Goal: Task Accomplishment & Management: Complete application form

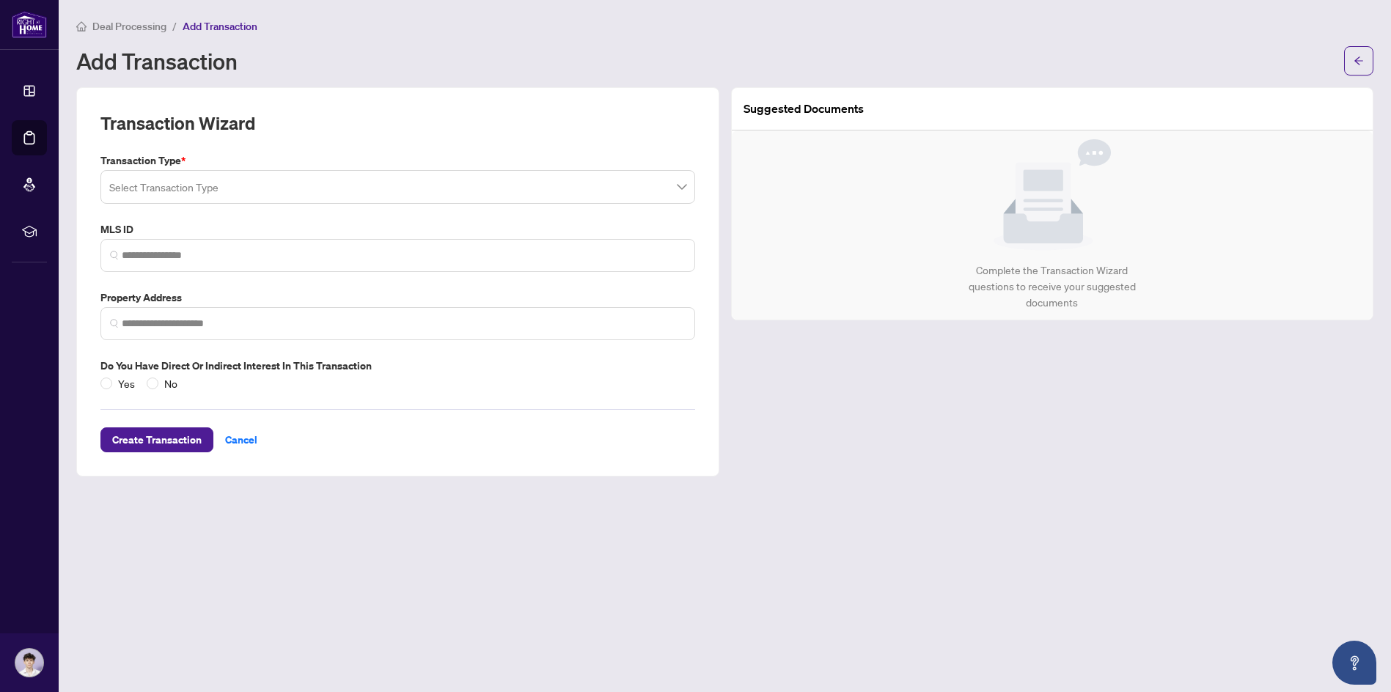
click at [202, 190] on input "search" at bounding box center [391, 189] width 564 height 32
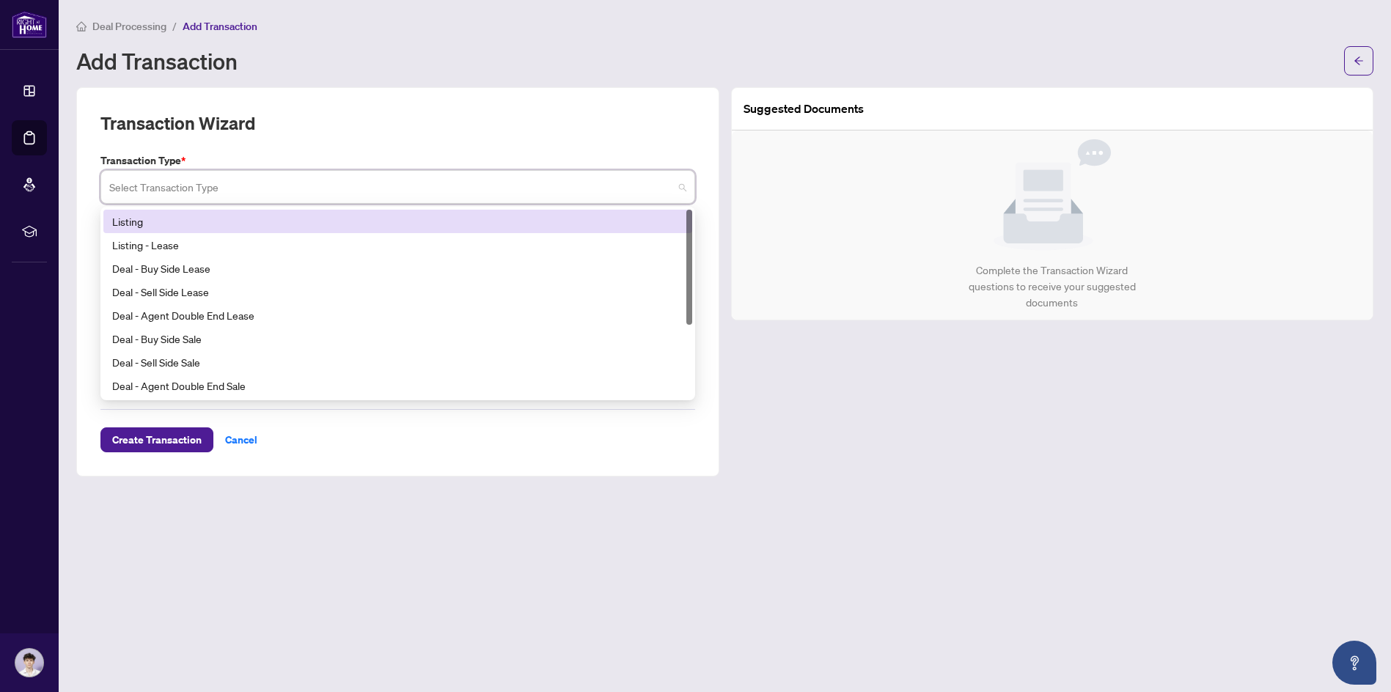
click at [154, 218] on div "Listing" at bounding box center [397, 221] width 571 height 16
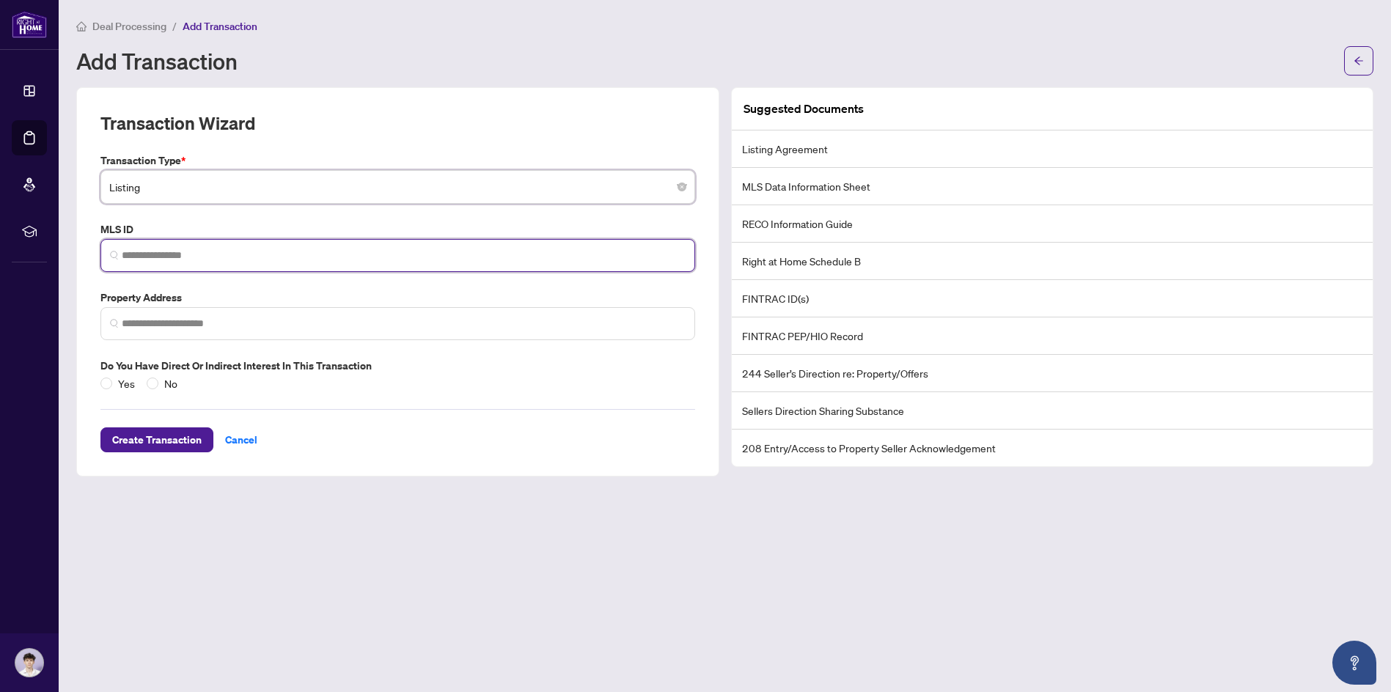
click at [176, 253] on input "search" at bounding box center [404, 255] width 564 height 15
paste input "*********"
type input "*********"
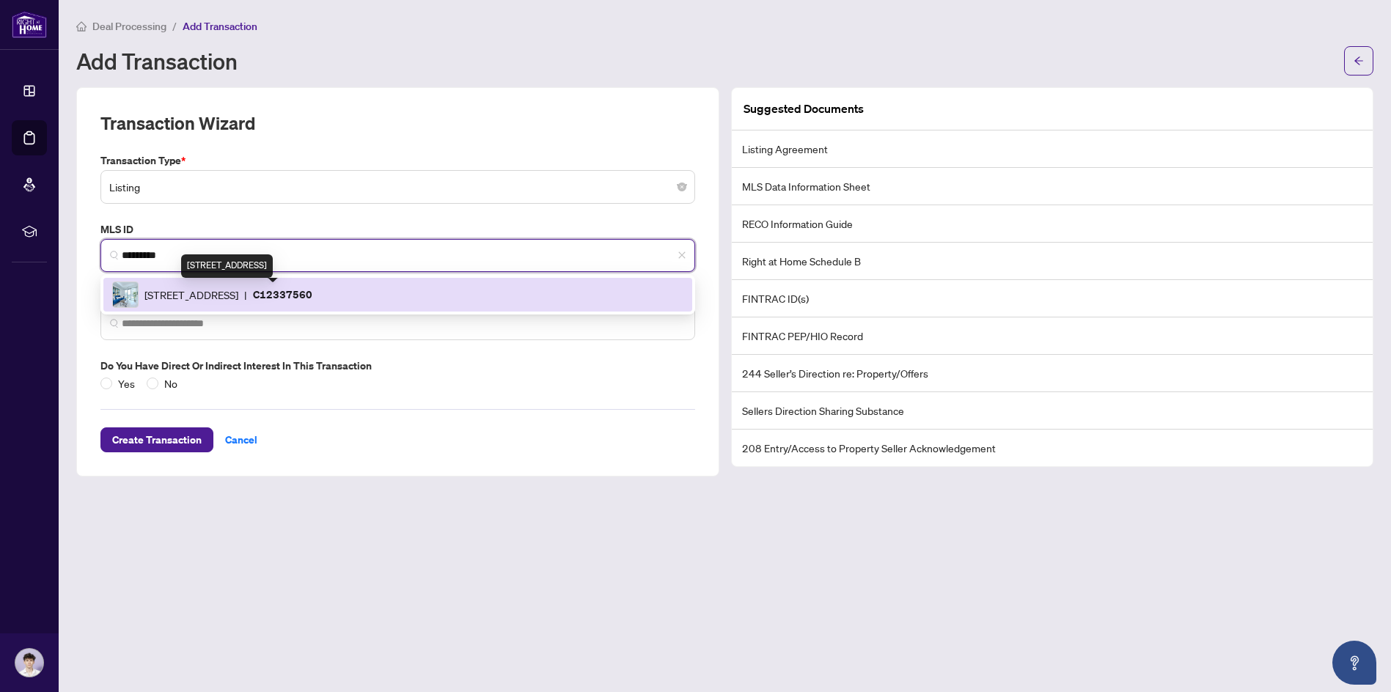
click at [211, 296] on span "[STREET_ADDRESS]" at bounding box center [191, 295] width 94 height 16
type input "**********"
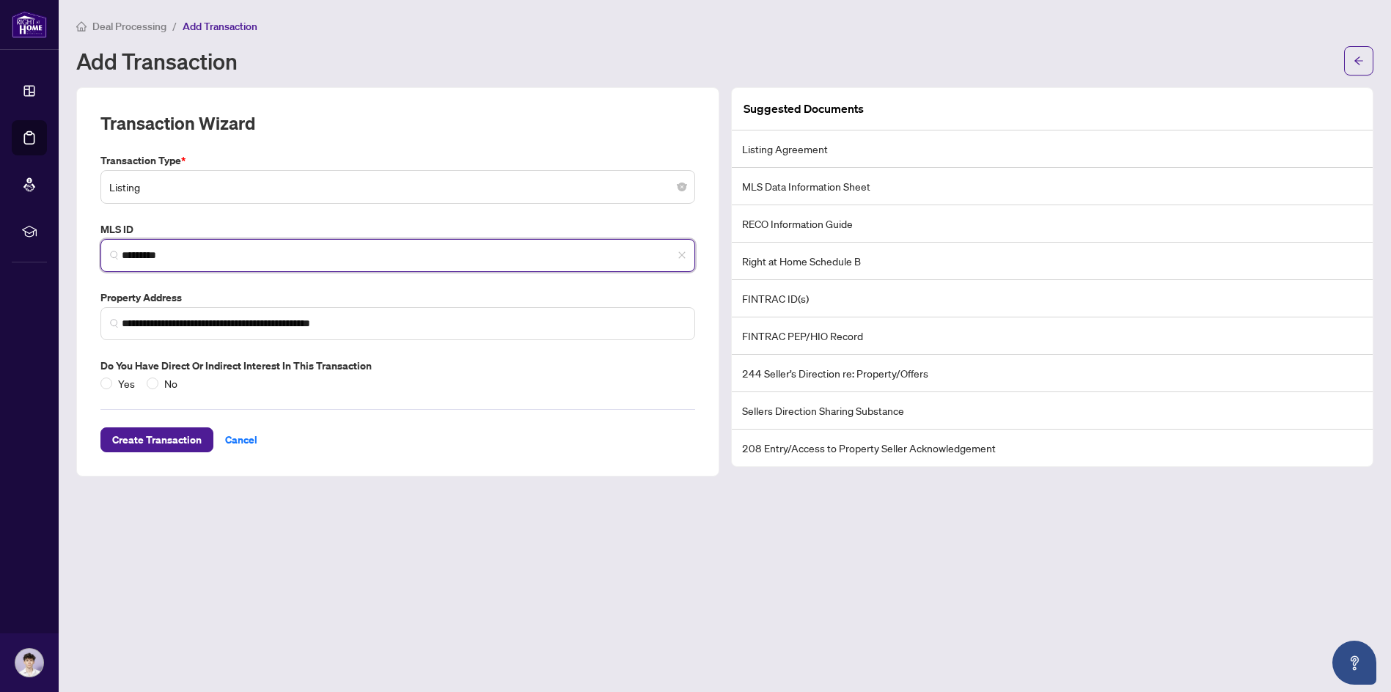
type input "*********"
click at [100, 385] on div "Do you have direct or indirect interest in this transaction Yes No" at bounding box center [398, 375] width 606 height 34
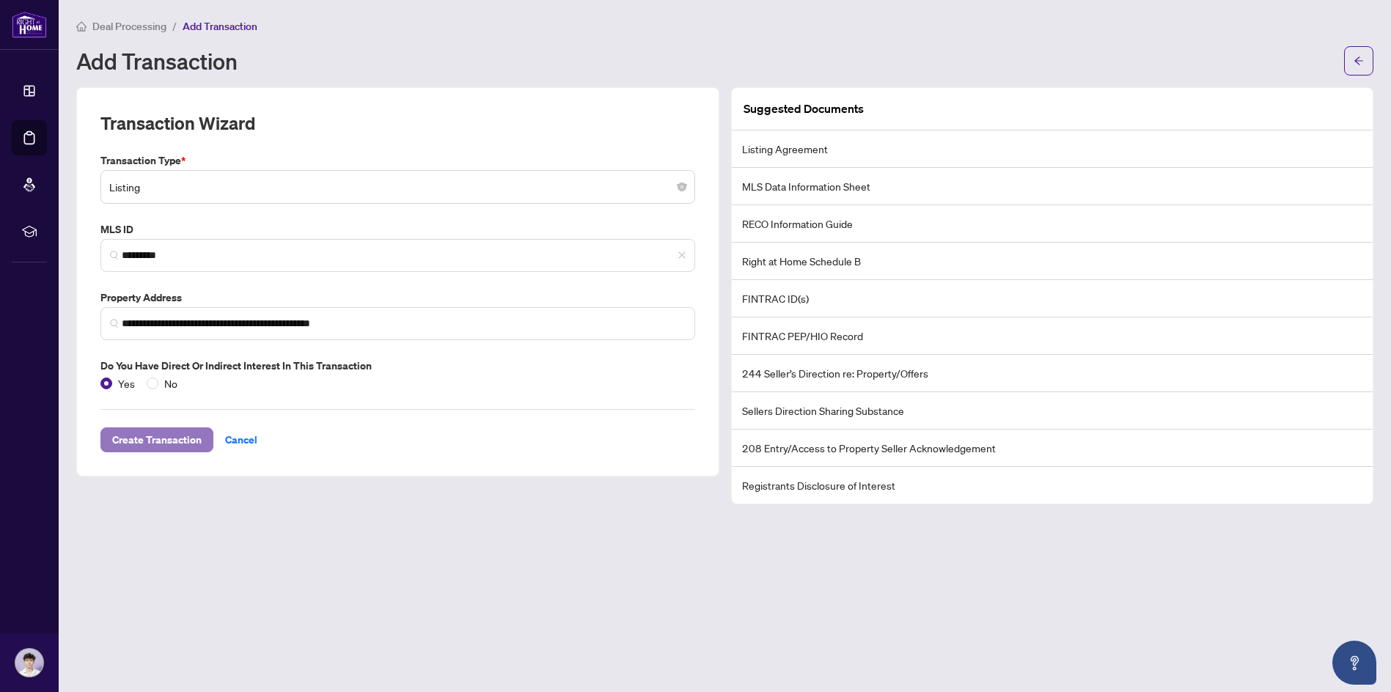
click at [182, 443] on span "Create Transaction" at bounding box center [156, 439] width 89 height 23
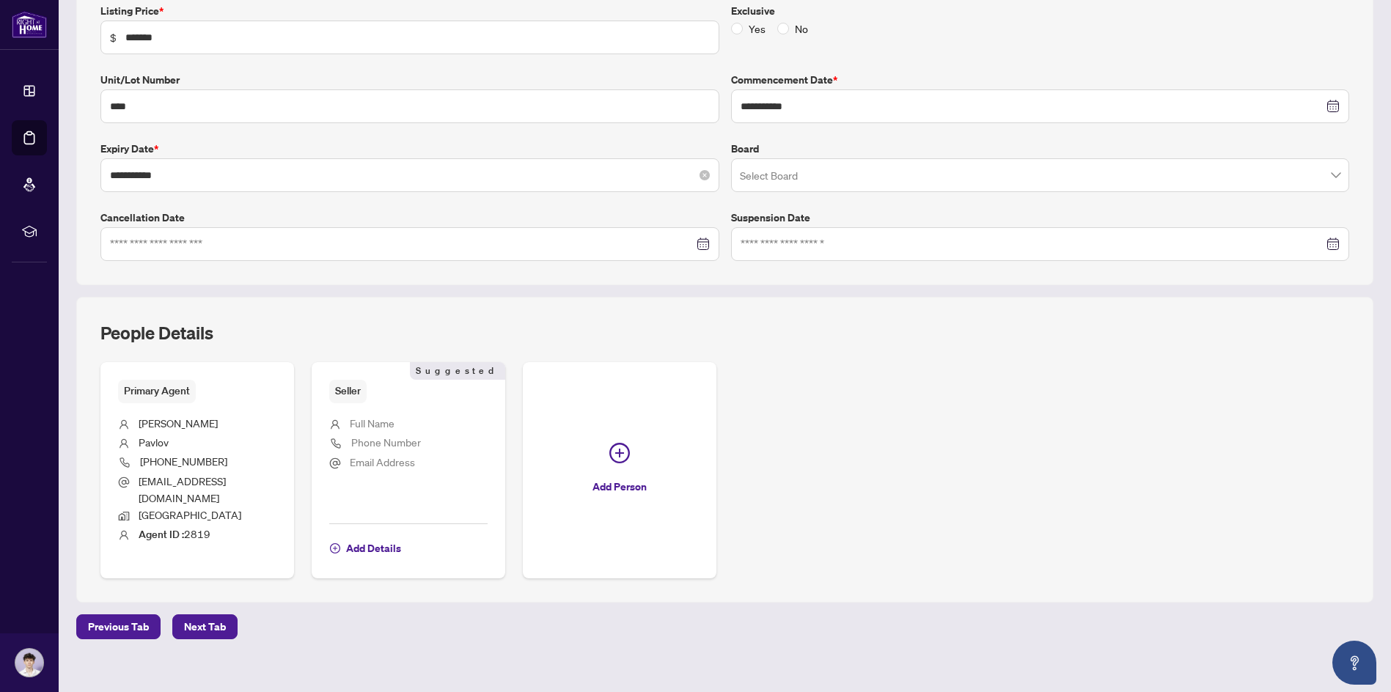
scroll to position [265, 0]
click at [353, 535] on span "Add Details" at bounding box center [373, 546] width 55 height 23
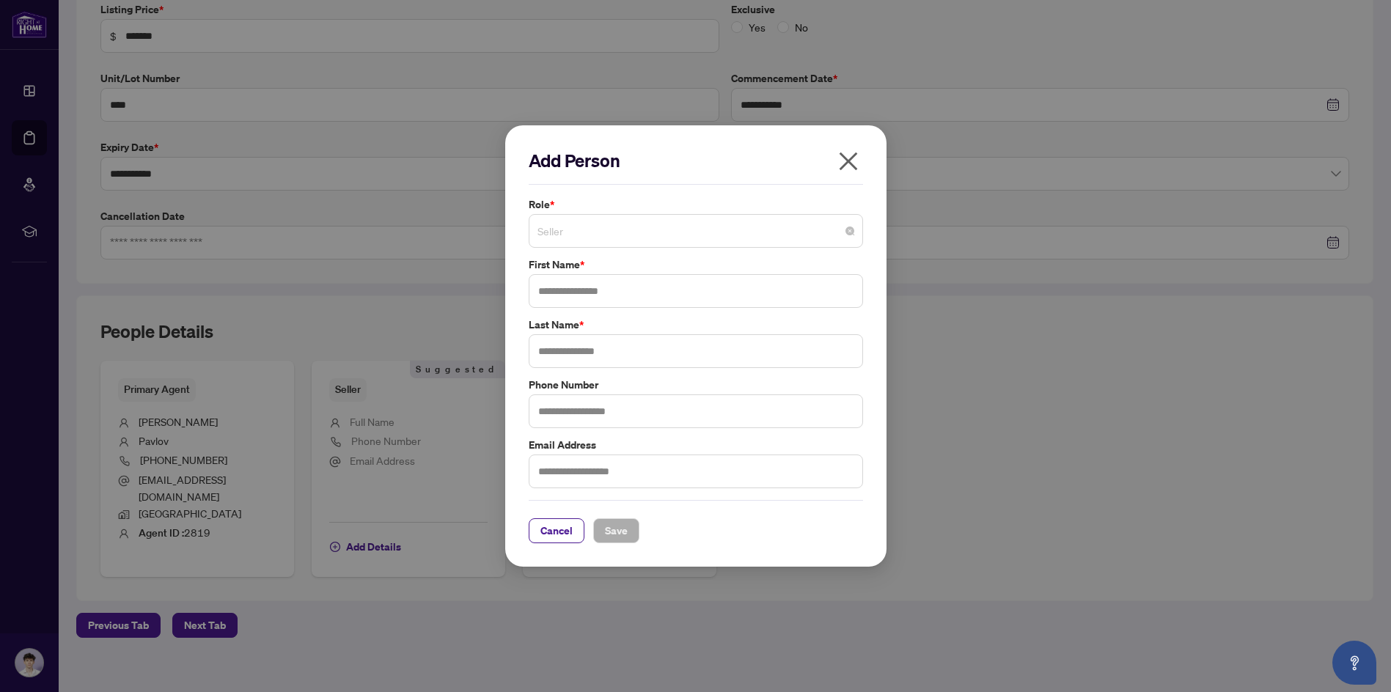
click at [591, 229] on span "Seller" at bounding box center [695, 231] width 317 height 28
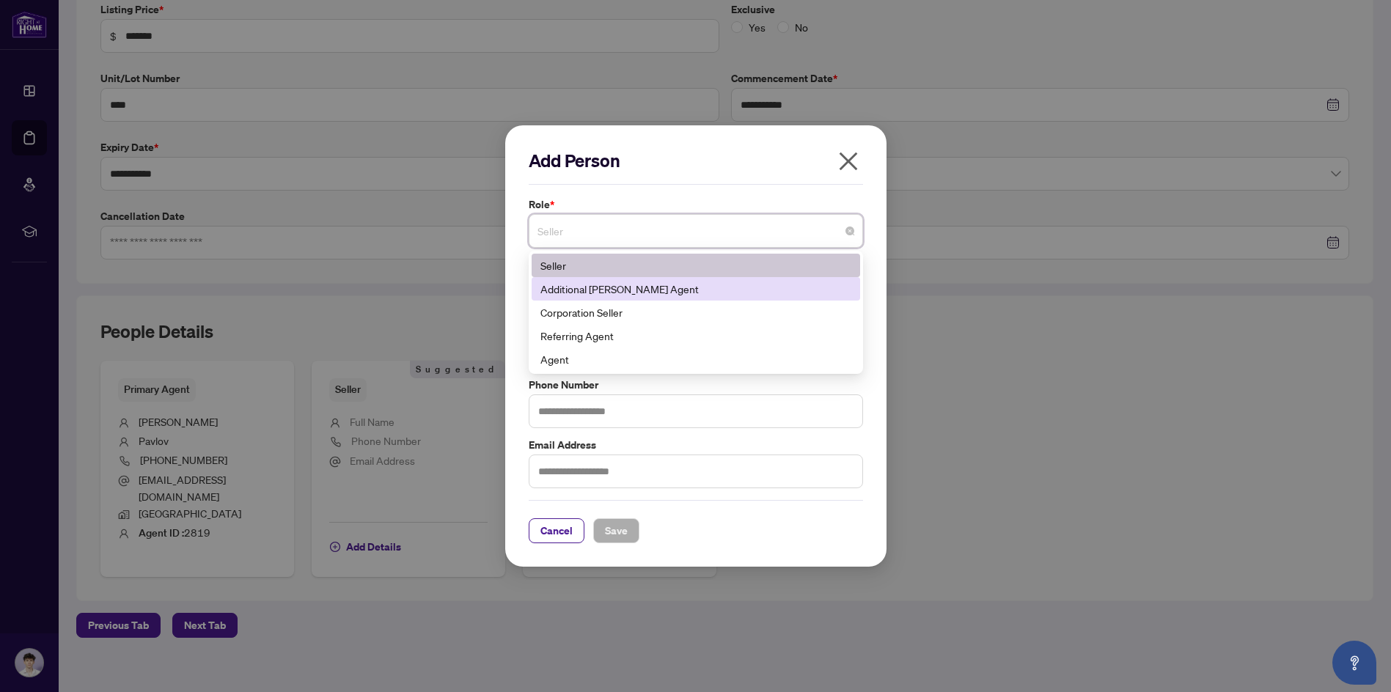
click at [583, 290] on div "Additional [PERSON_NAME] Agent" at bounding box center [695, 289] width 311 height 16
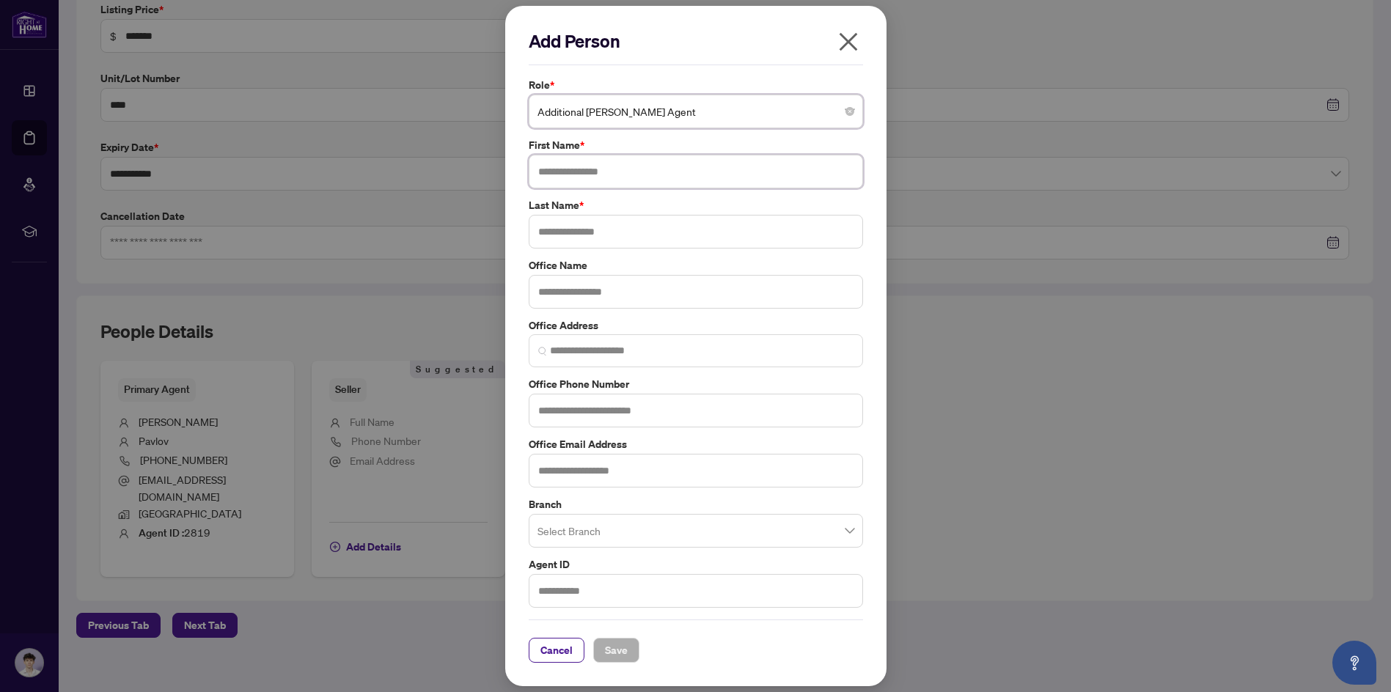
click at [598, 170] on input "text" at bounding box center [696, 172] width 334 height 34
type input "****"
click at [565, 225] on input "text" at bounding box center [696, 232] width 334 height 34
type input "*********"
click at [568, 529] on input "search" at bounding box center [689, 533] width 304 height 32
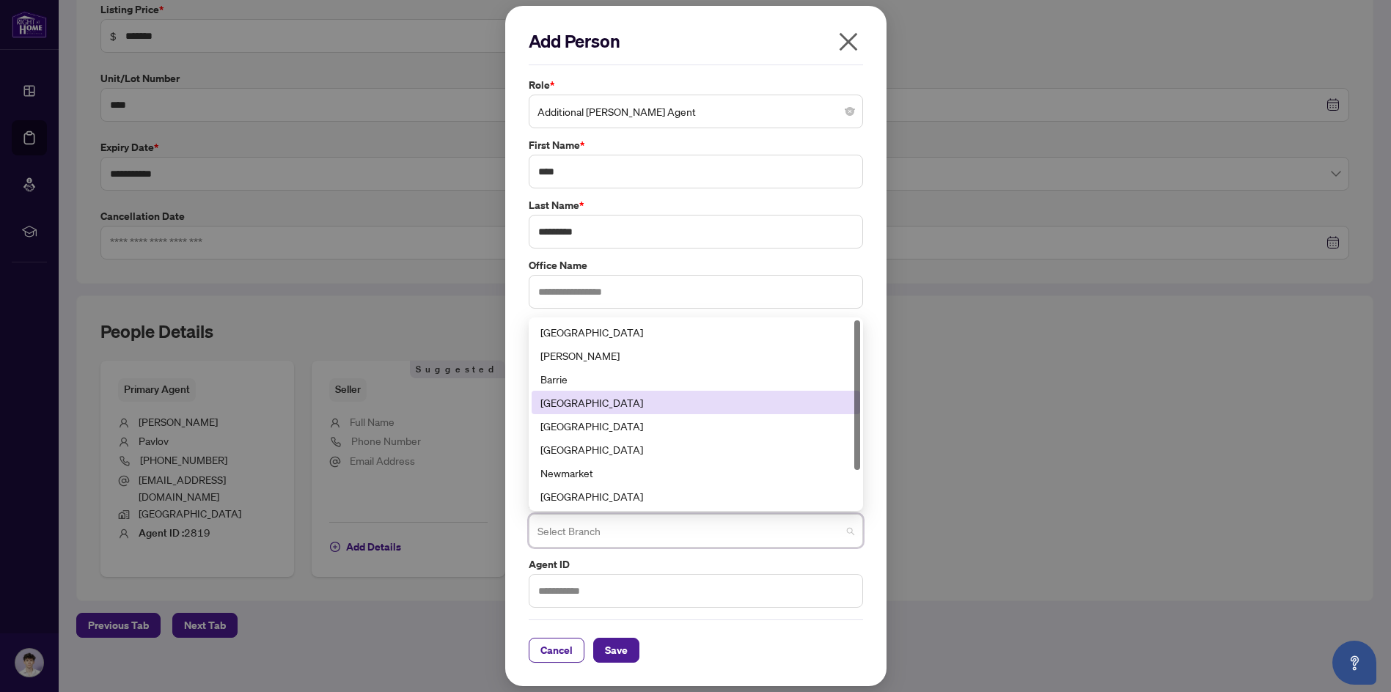
click at [573, 400] on div "[GEOGRAPHIC_DATA]" at bounding box center [695, 402] width 311 height 16
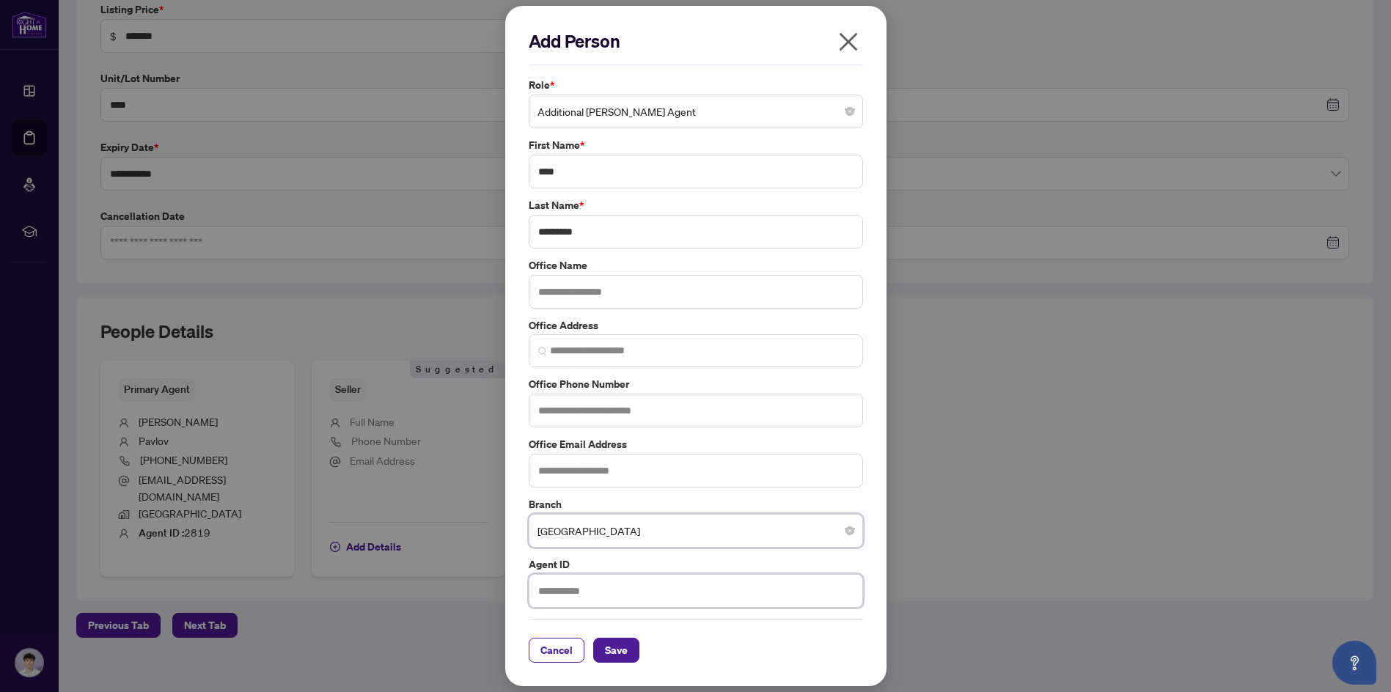
click at [582, 581] on input "text" at bounding box center [696, 591] width 334 height 34
click at [618, 647] on span "Save" at bounding box center [616, 650] width 23 height 23
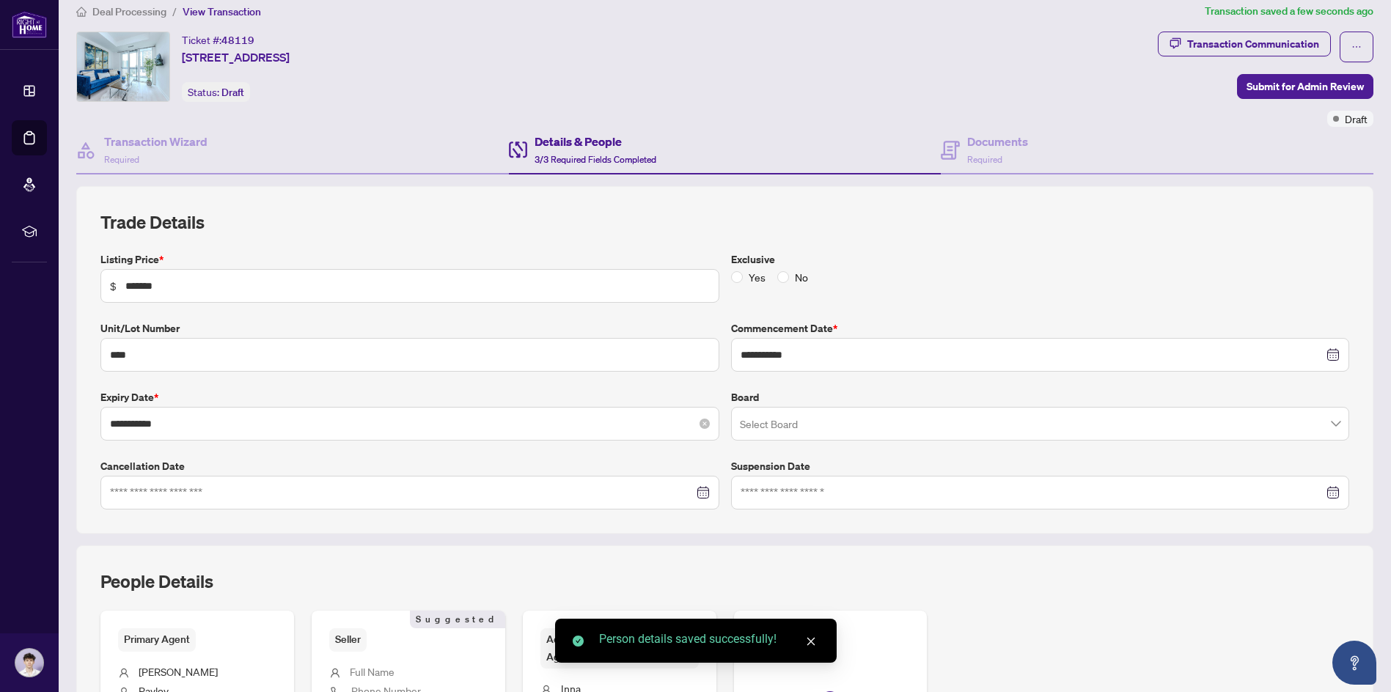
scroll to position [0, 0]
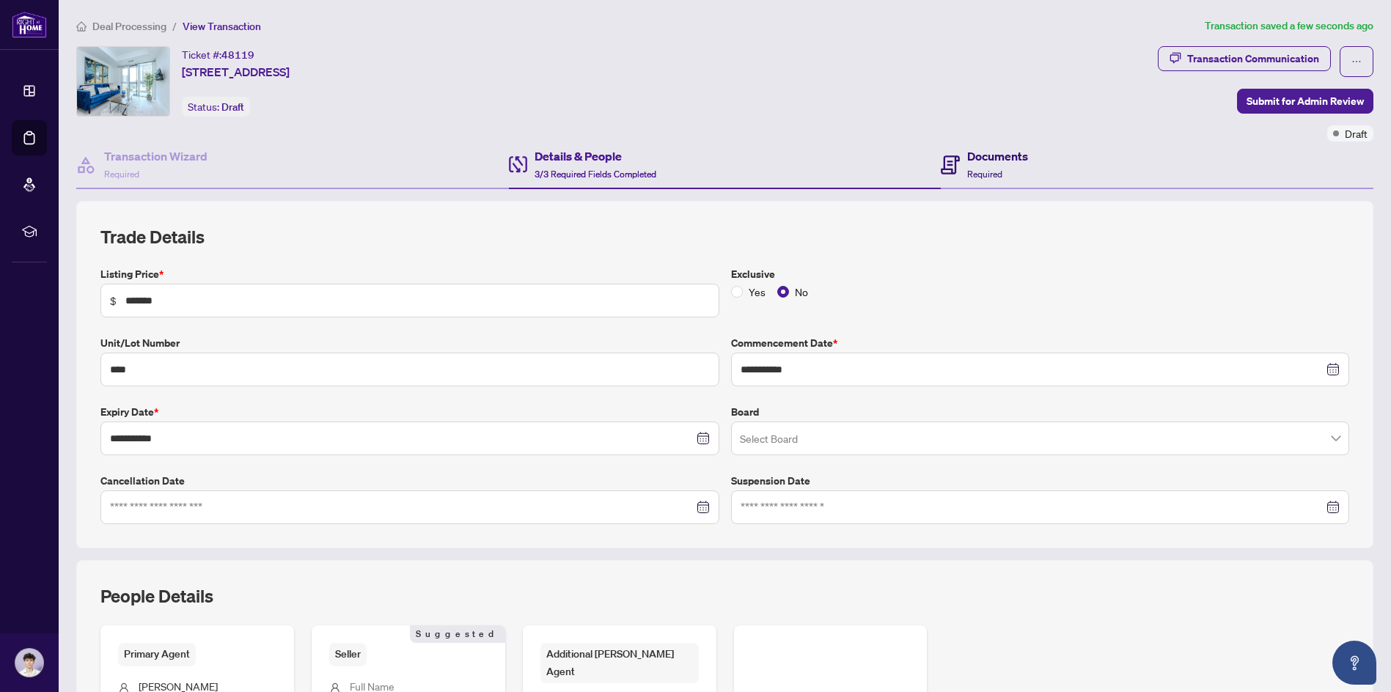
click at [967, 167] on div "Documents Required" at bounding box center [997, 164] width 61 height 34
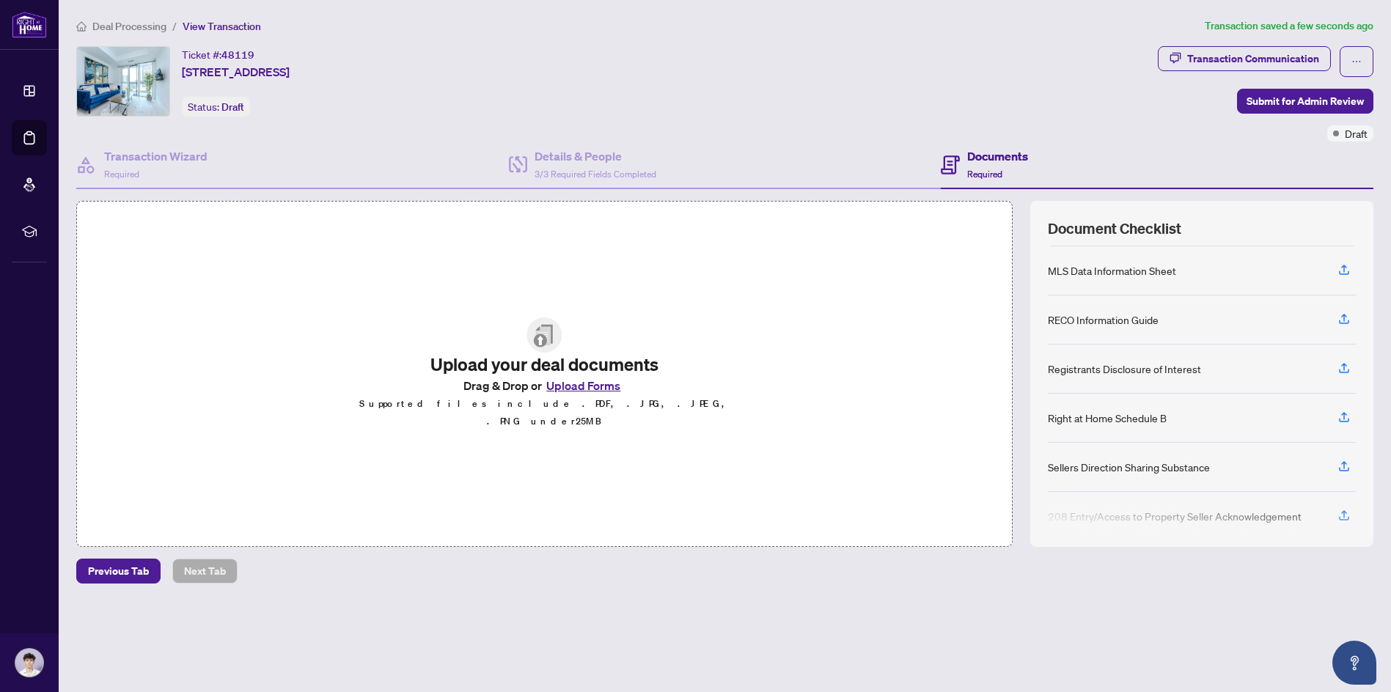
scroll to position [147, 0]
click at [1341, 371] on icon "button" at bounding box center [1343, 367] width 13 height 13
click at [1341, 267] on icon "button" at bounding box center [1343, 268] width 13 height 13
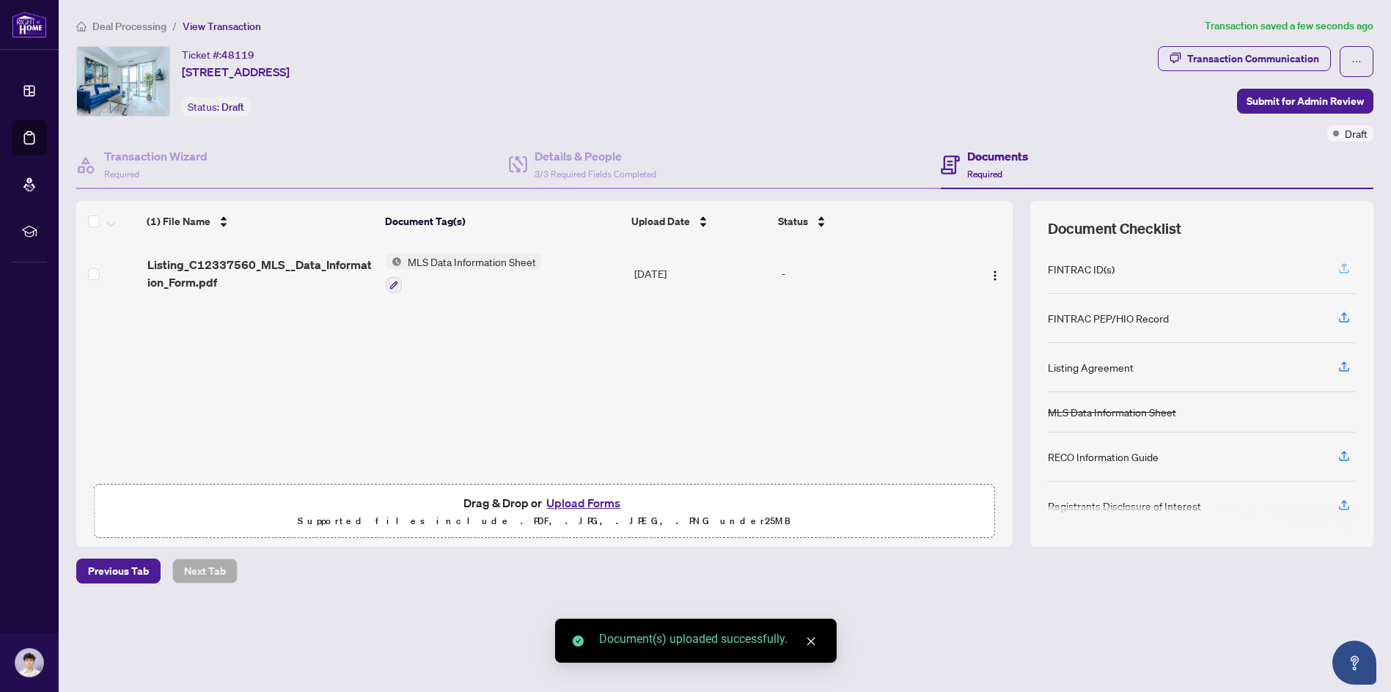
click at [1345, 272] on icon "button" at bounding box center [1343, 268] width 13 height 13
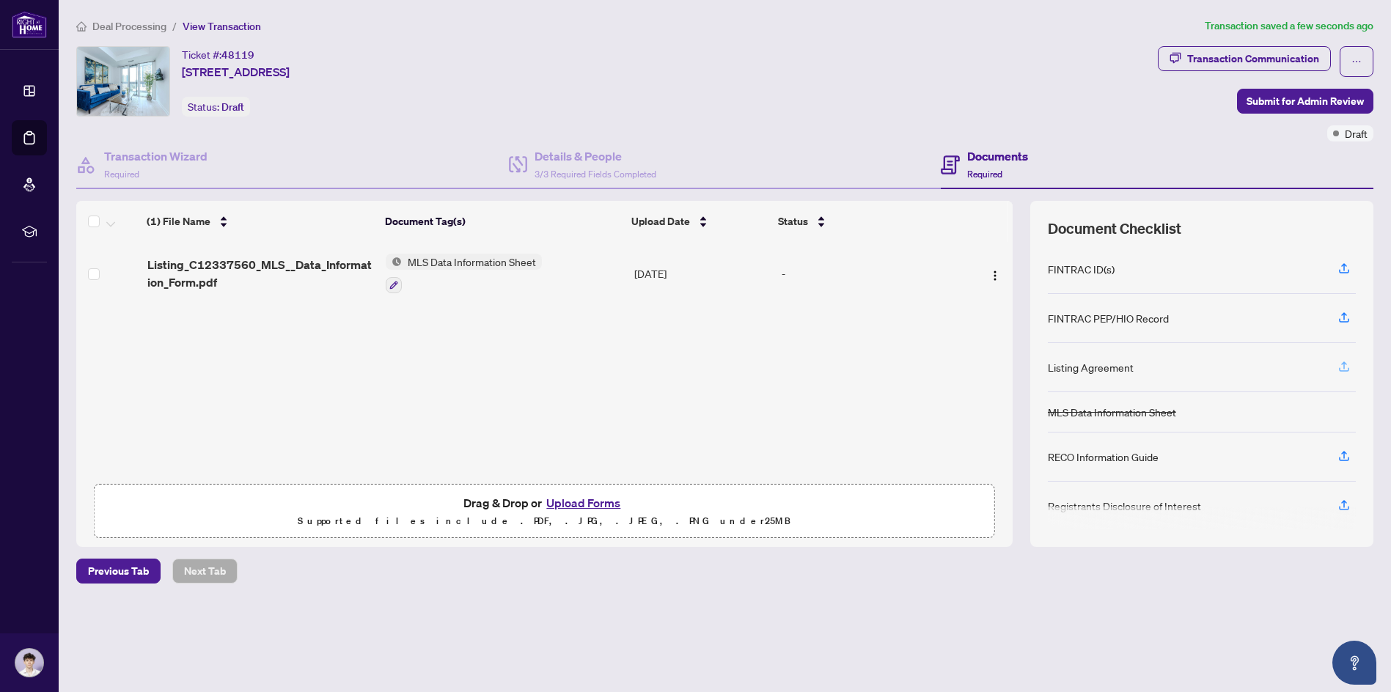
click at [1345, 371] on icon "button" at bounding box center [1344, 369] width 10 height 4
click at [1344, 367] on icon "button" at bounding box center [1344, 364] width 6 height 7
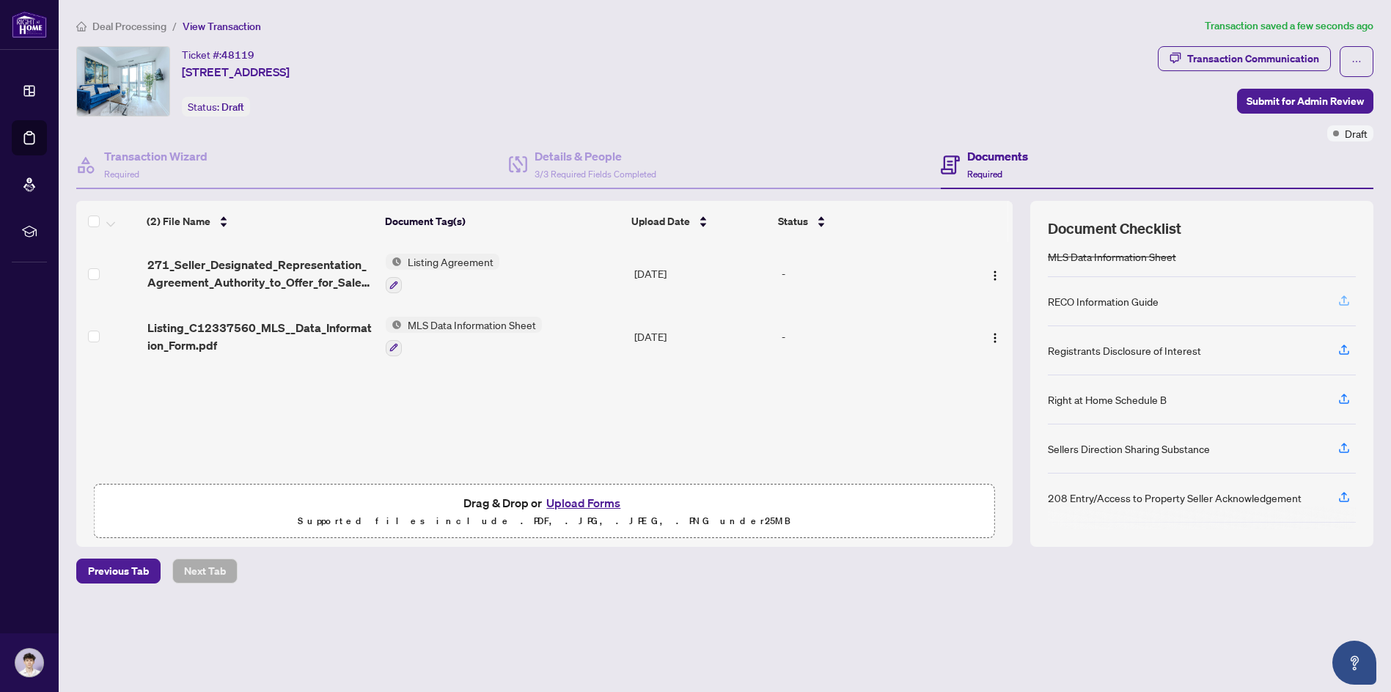
click at [1345, 300] on icon "button" at bounding box center [1343, 300] width 13 height 13
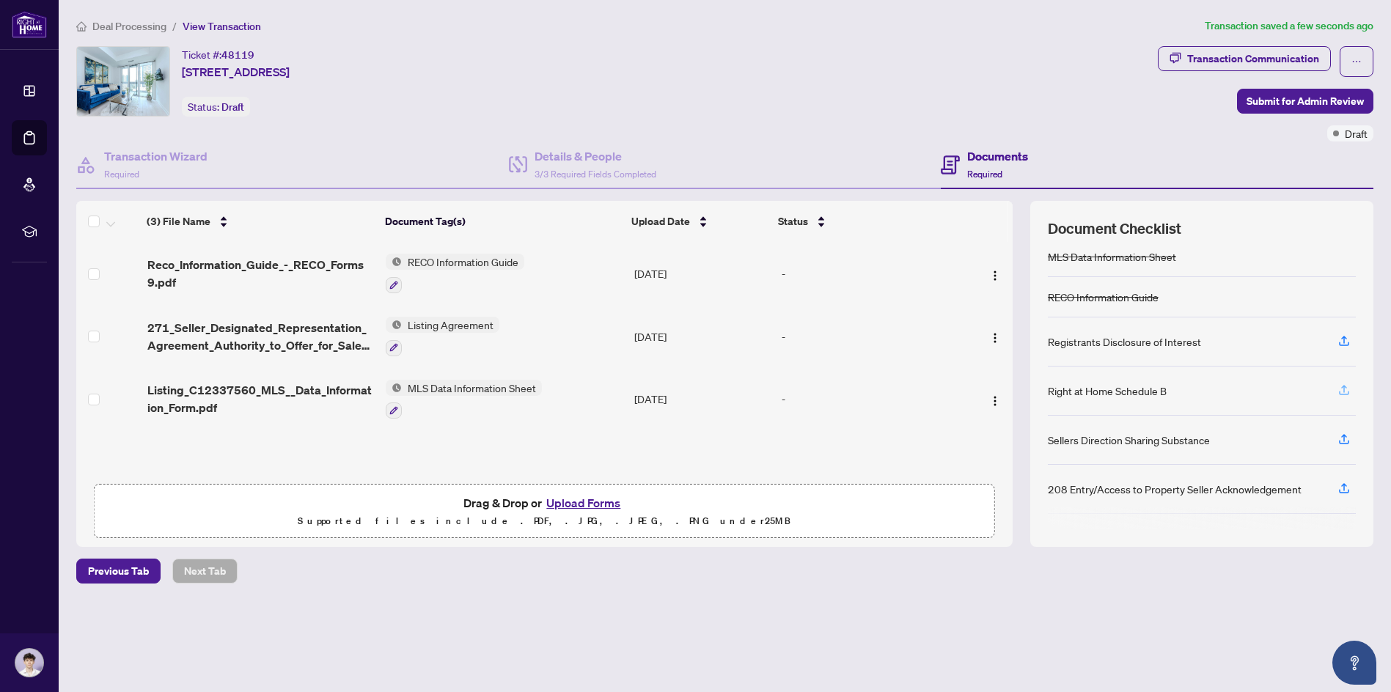
click at [1343, 393] on icon "button" at bounding box center [1343, 389] width 13 height 13
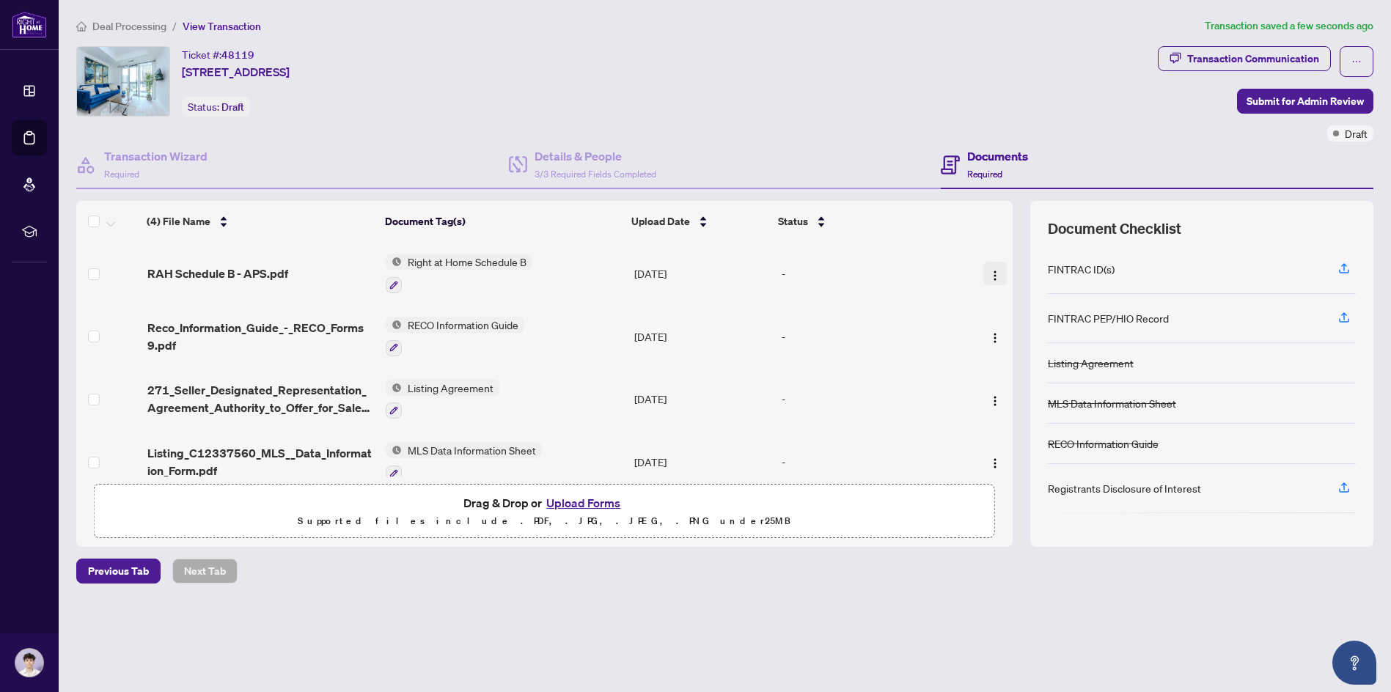
click at [989, 274] on img "button" at bounding box center [995, 276] width 12 height 12
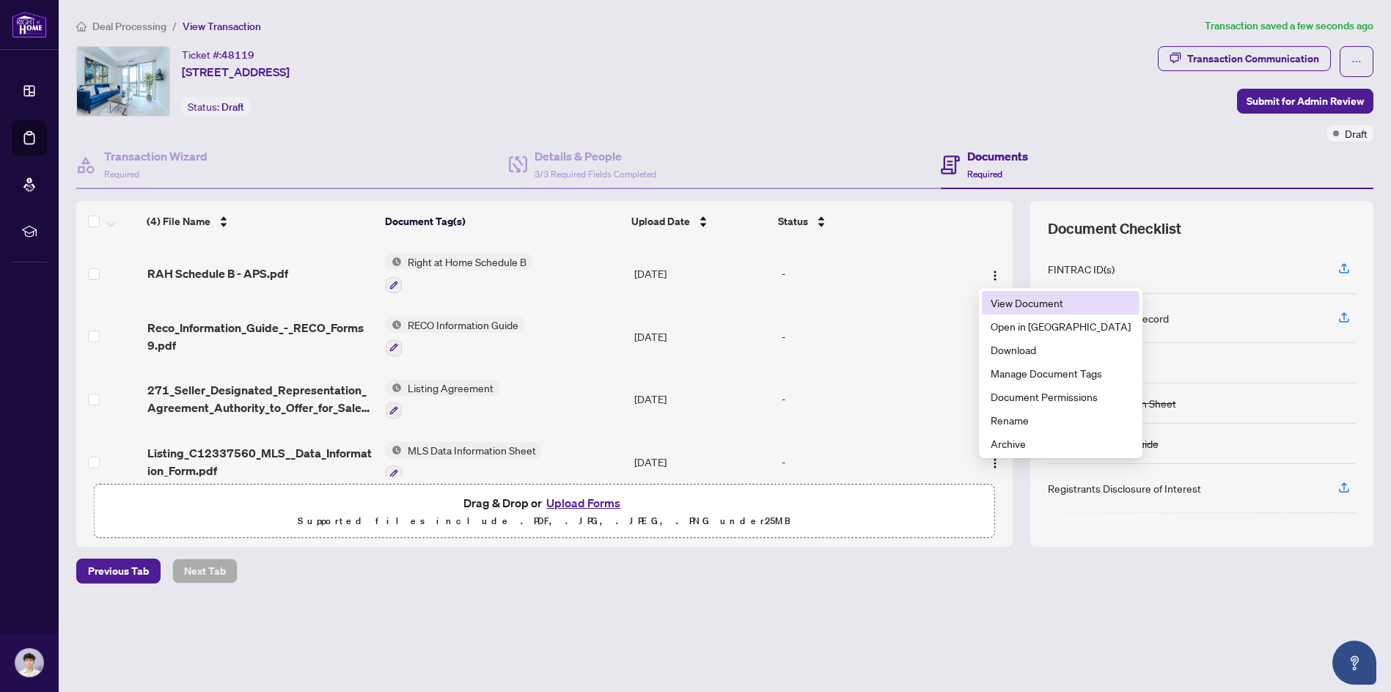
click at [1007, 303] on span "View Document" at bounding box center [1061, 303] width 140 height 16
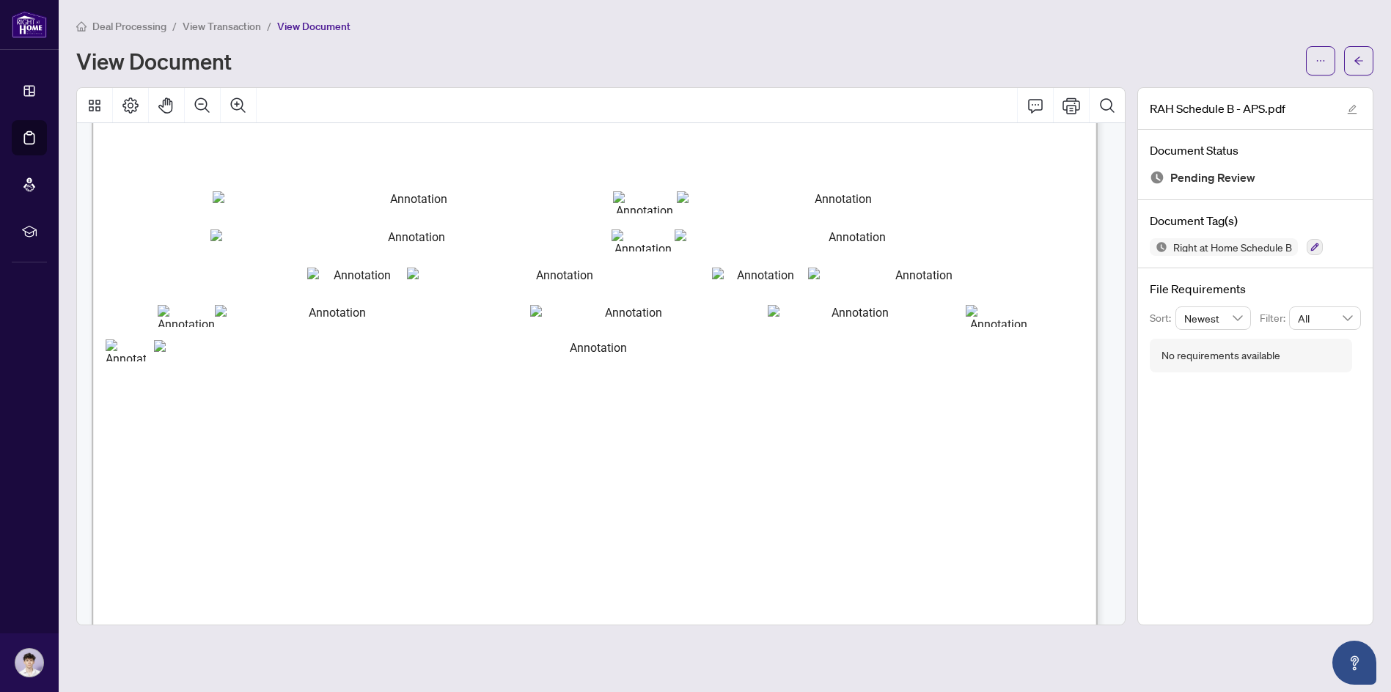
scroll to position [367, 0]
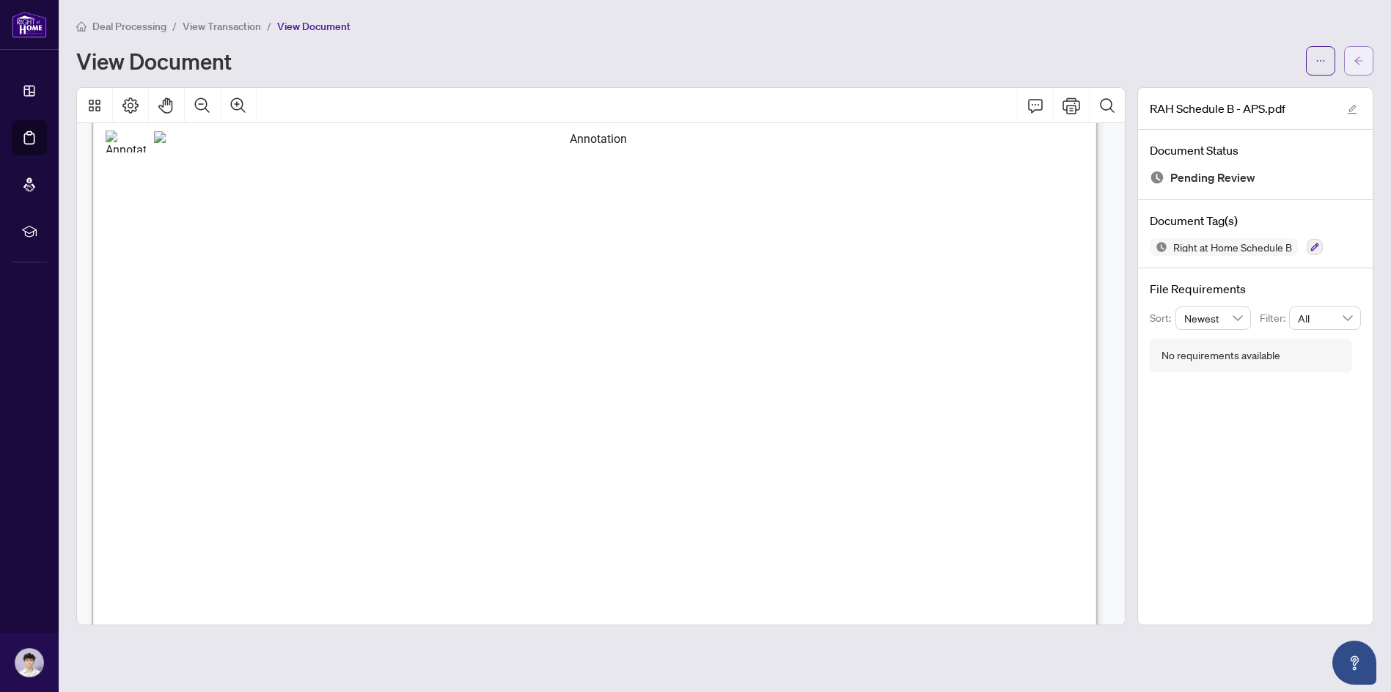
click at [1359, 65] on icon "arrow-left" at bounding box center [1358, 61] width 10 height 10
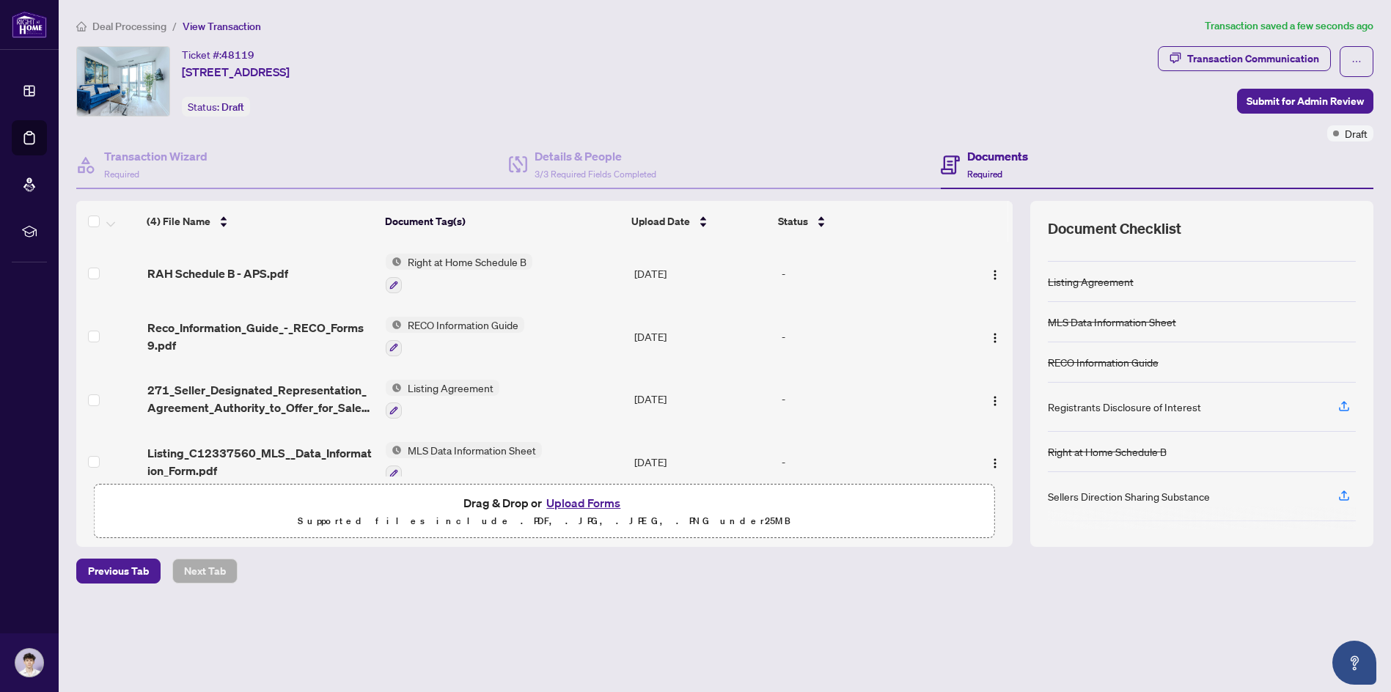
scroll to position [147, 0]
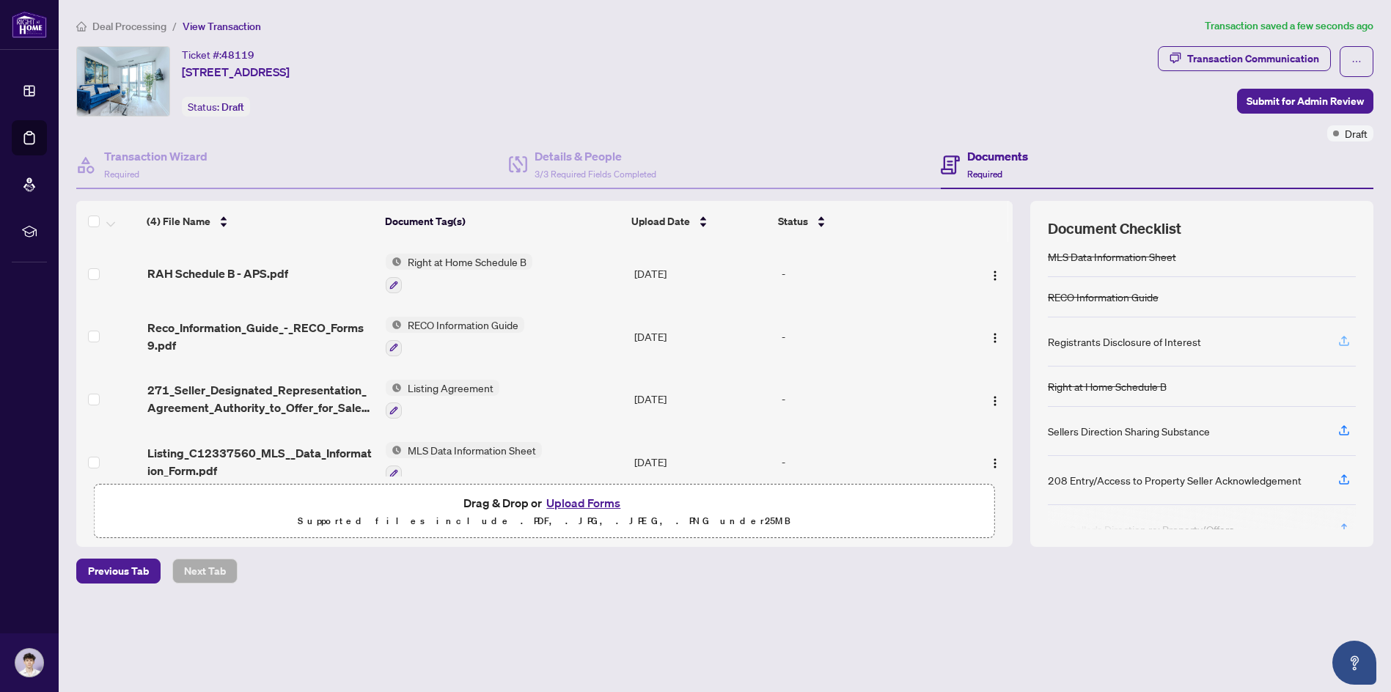
click at [1342, 339] on icon "button" at bounding box center [1344, 339] width 6 height 7
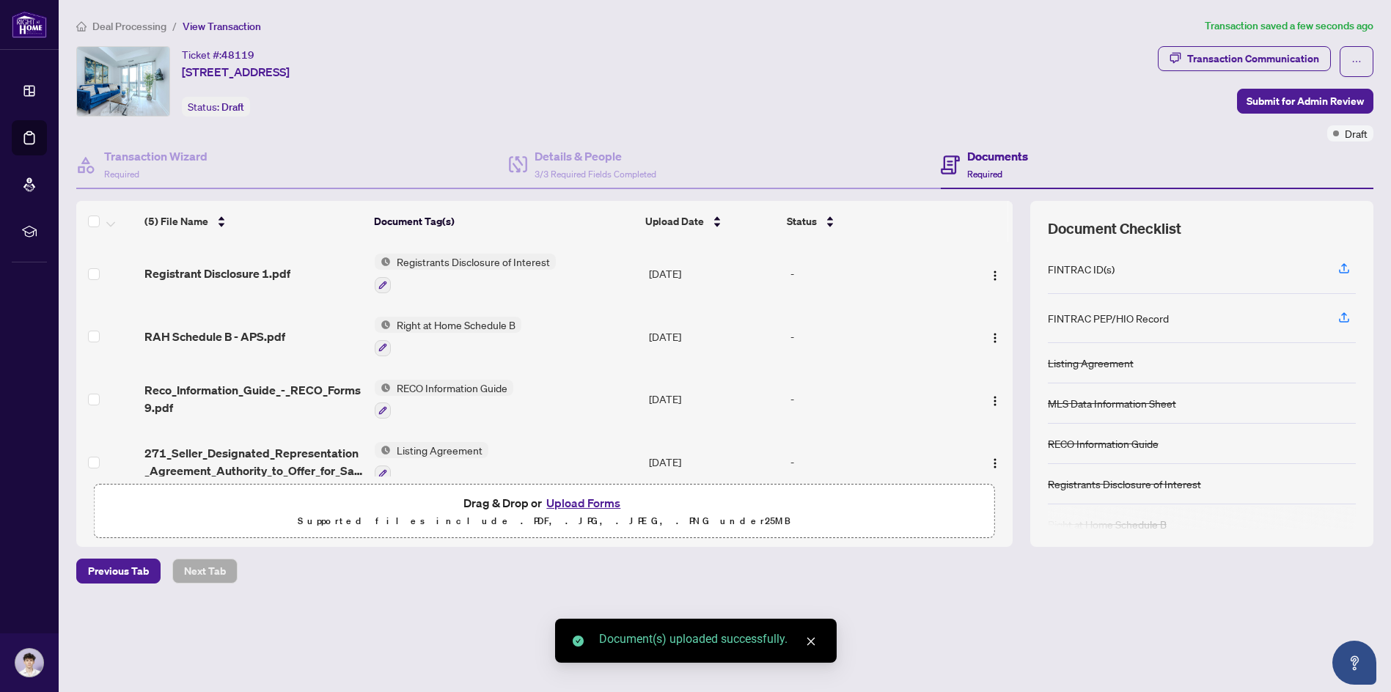
click at [598, 507] on button "Upload Forms" at bounding box center [583, 502] width 83 height 19
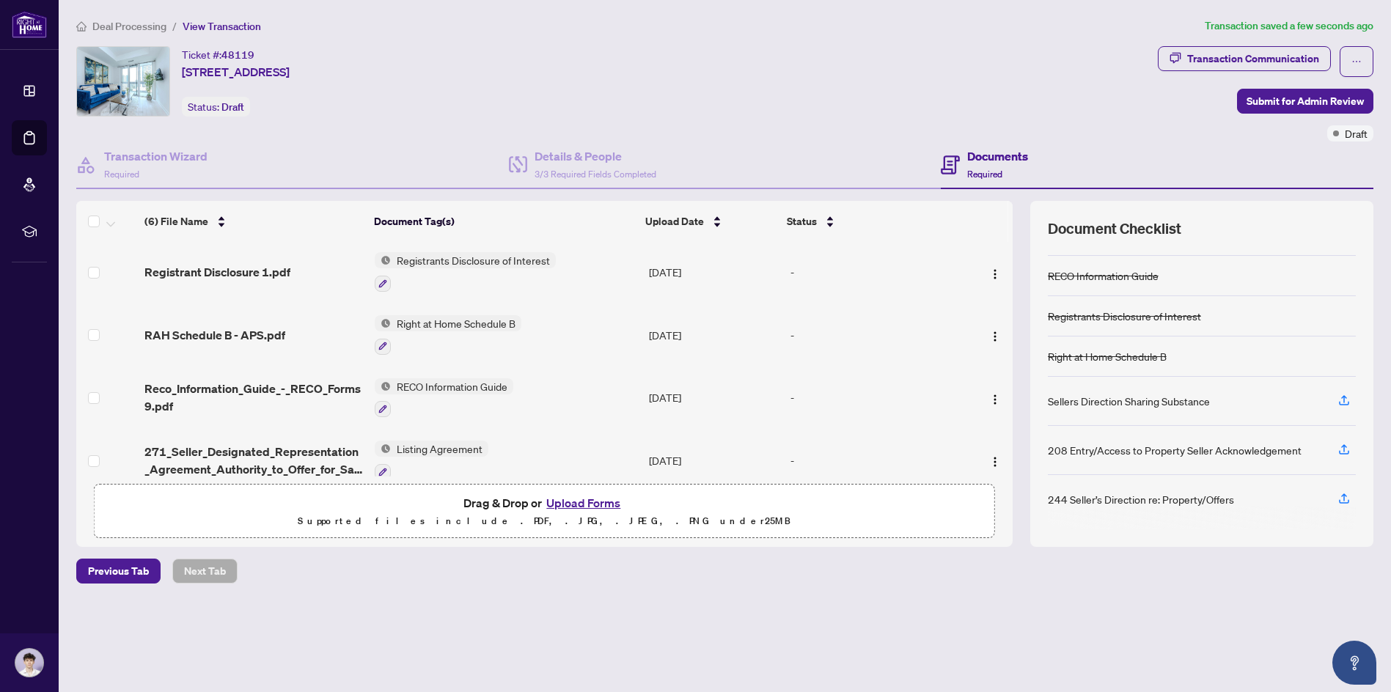
scroll to position [73, 0]
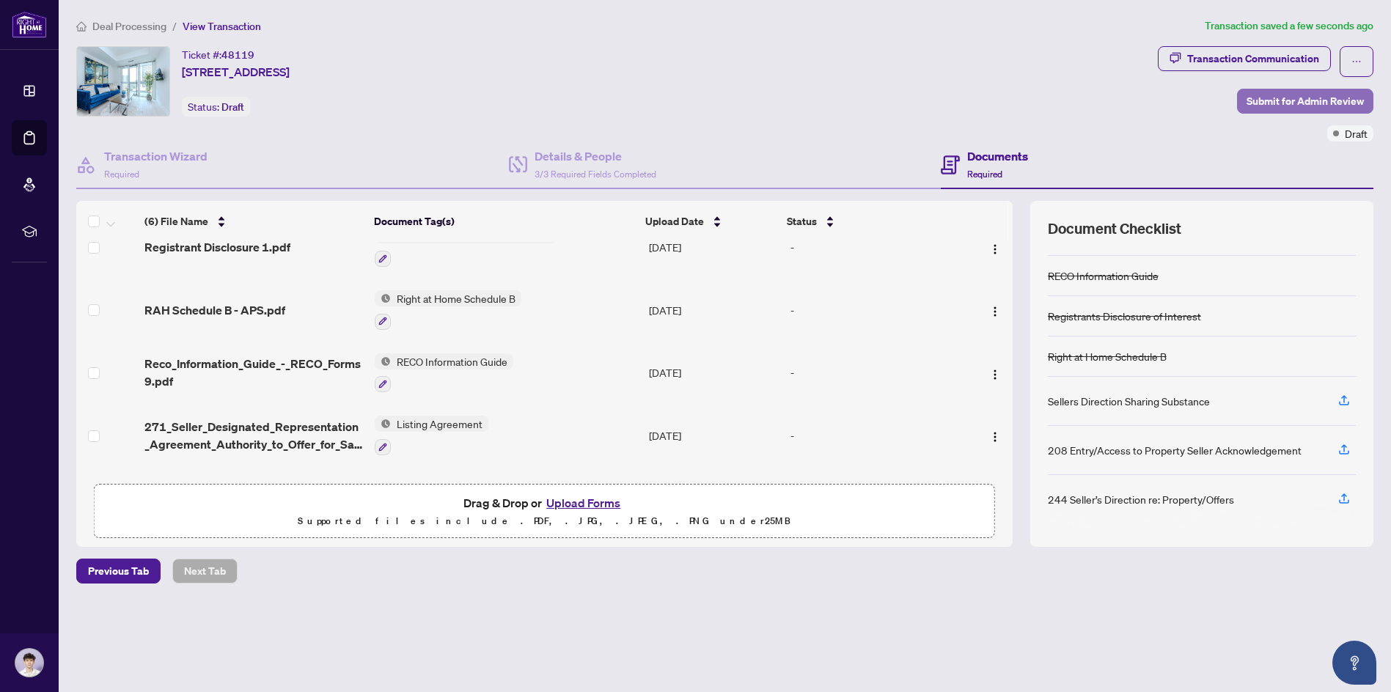
click at [1254, 102] on span "Submit for Admin Review" at bounding box center [1304, 100] width 117 height 23
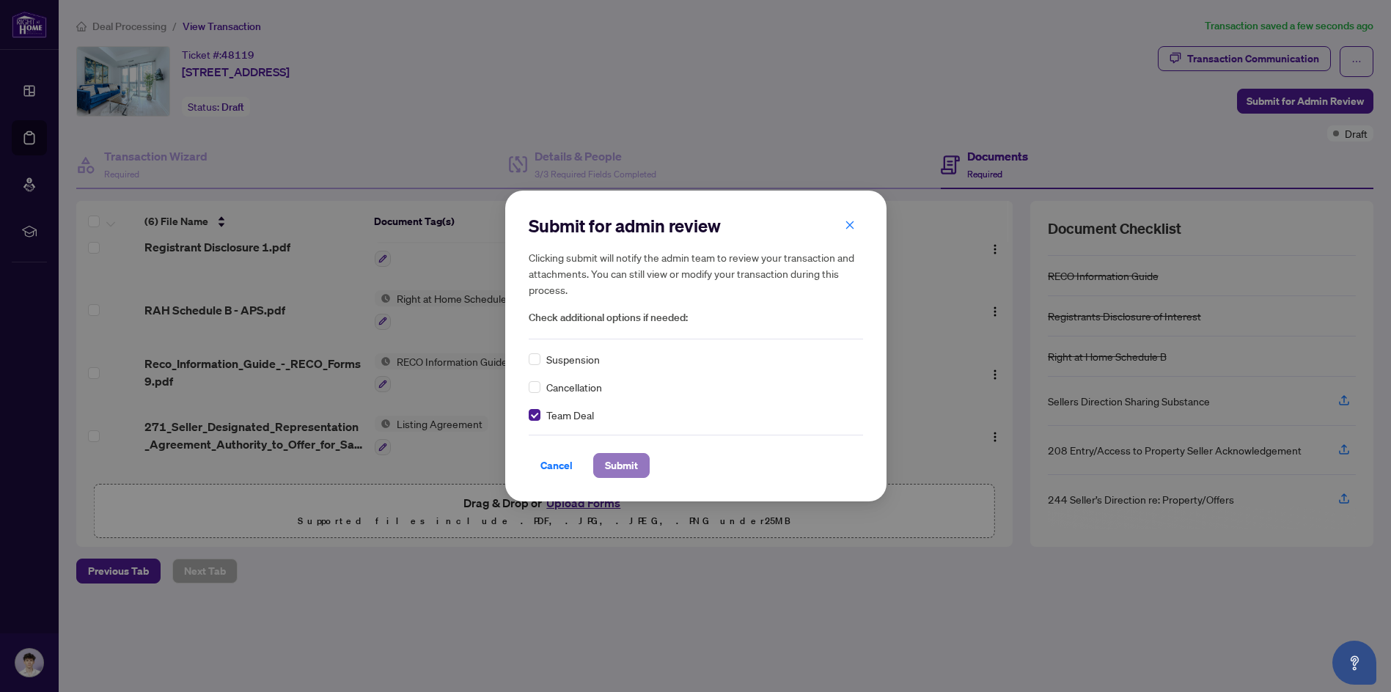
click at [636, 470] on span "Submit" at bounding box center [621, 465] width 33 height 23
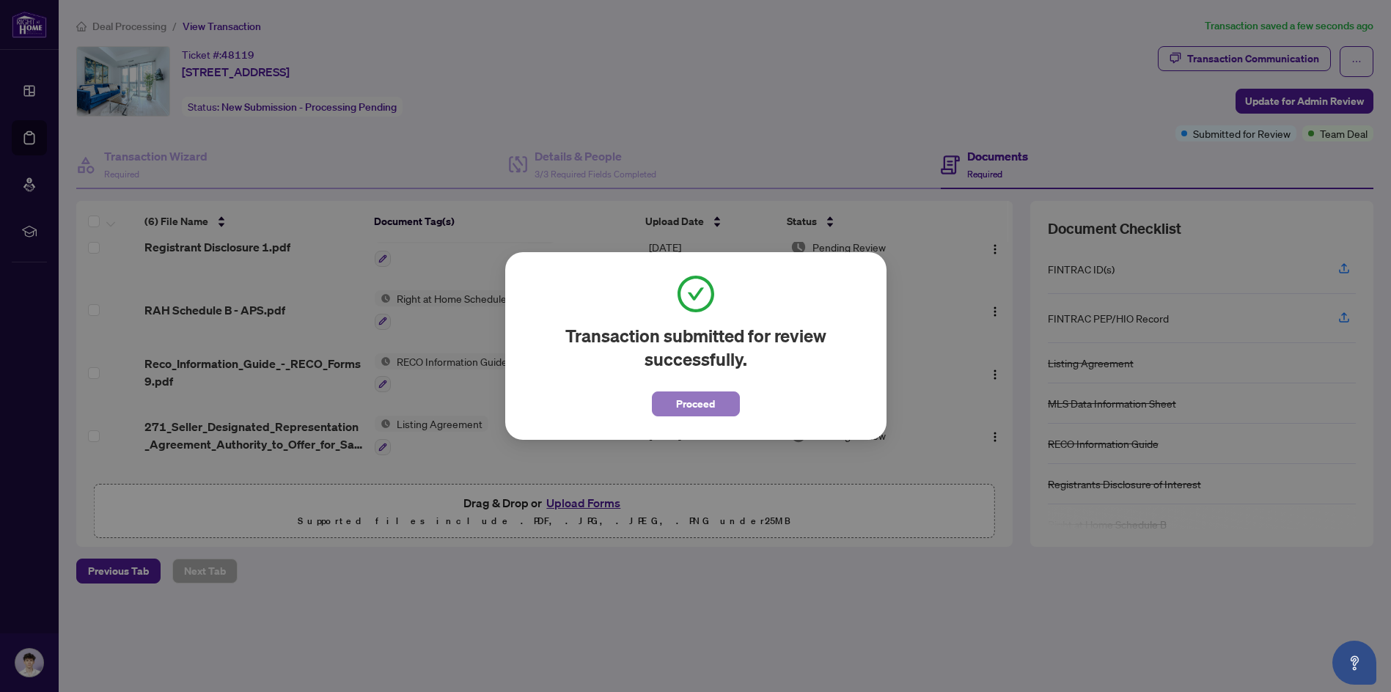
click at [729, 403] on button "Proceed" at bounding box center [696, 404] width 88 height 25
